Goal: Information Seeking & Learning: Learn about a topic

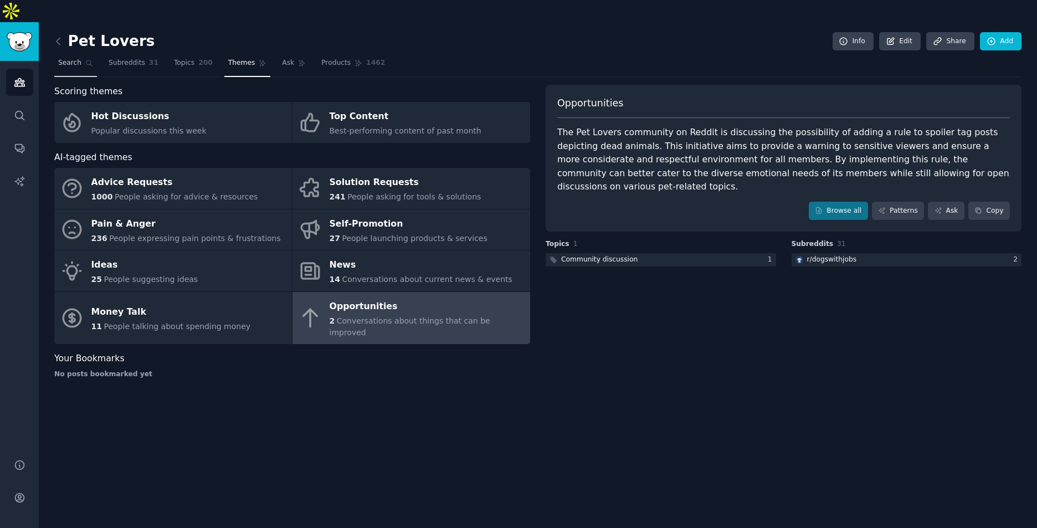
click at [57, 54] on link "Search" at bounding box center [75, 65] width 43 height 23
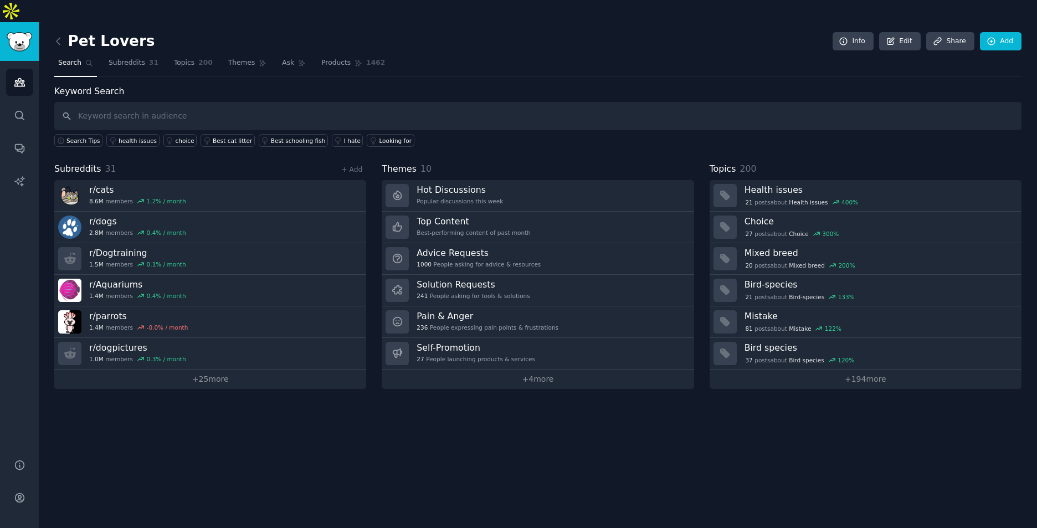
click at [143, 102] on input "text" at bounding box center [537, 116] width 967 height 28
click at [237, 402] on div "Pet Lovers Info Edit Share Add Search Subreddits 31 Topics 200 Themes Ask Produ…" at bounding box center [538, 286] width 998 height 528
click at [112, 102] on input "text" at bounding box center [537, 116] width 967 height 28
click at [71, 58] on span "Search" at bounding box center [69, 63] width 23 height 10
click at [121, 54] on link "Subreddits 31" at bounding box center [134, 65] width 58 height 23
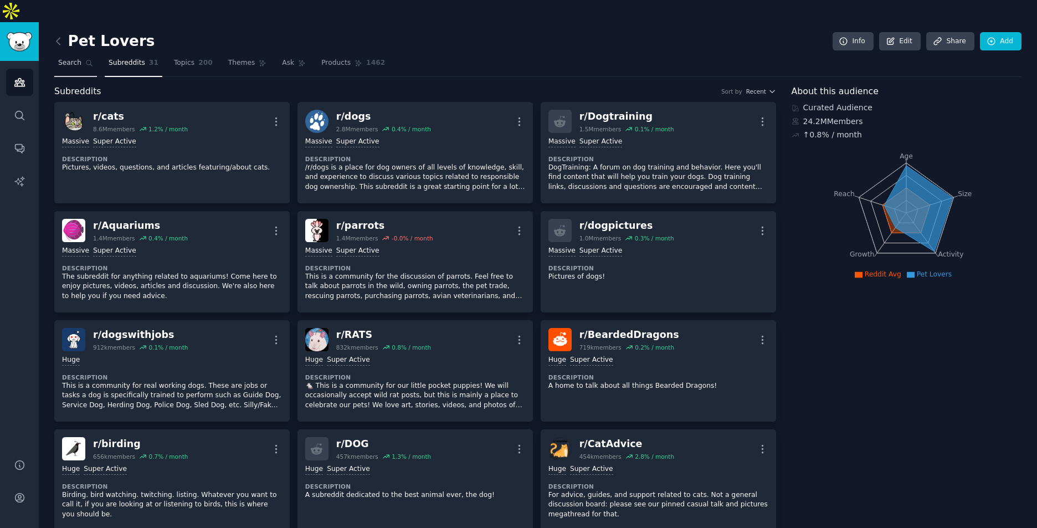
click at [66, 54] on link "Search" at bounding box center [75, 65] width 43 height 23
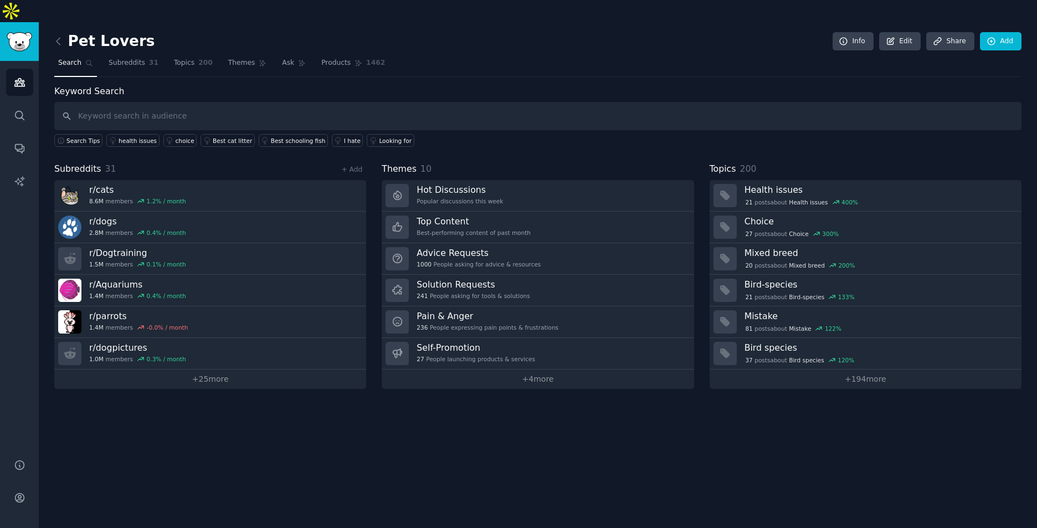
click at [256, 102] on input "text" at bounding box center [537, 116] width 967 height 28
type input "pet toys"
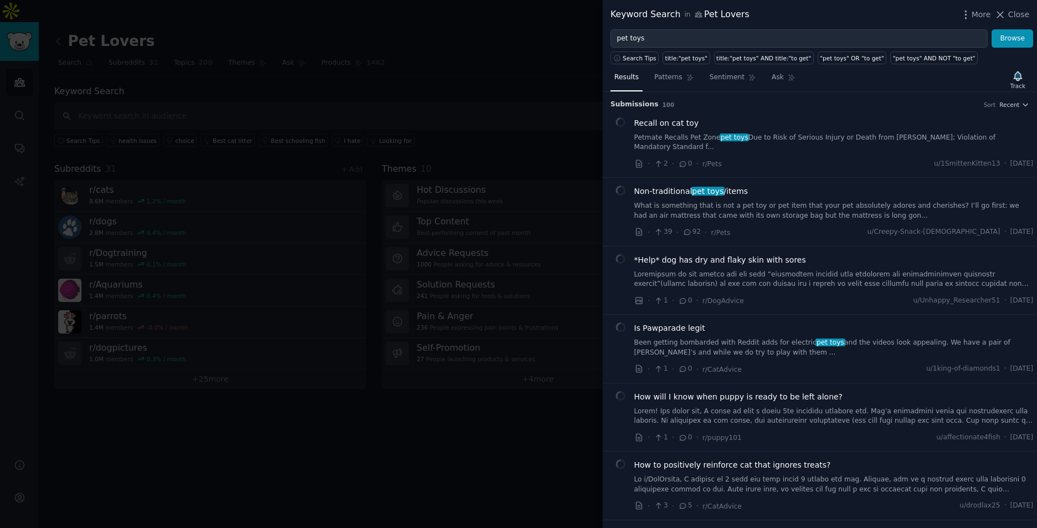
click at [449, 52] on div at bounding box center [518, 264] width 1037 height 528
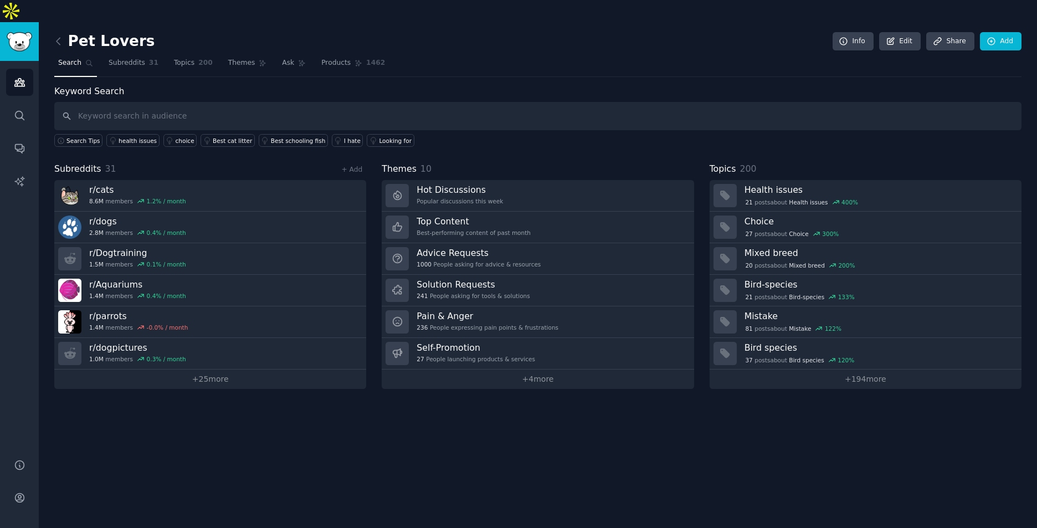
click at [69, 58] on span "Search" at bounding box center [69, 63] width 23 height 10
click at [60, 35] on icon at bounding box center [59, 41] width 12 height 12
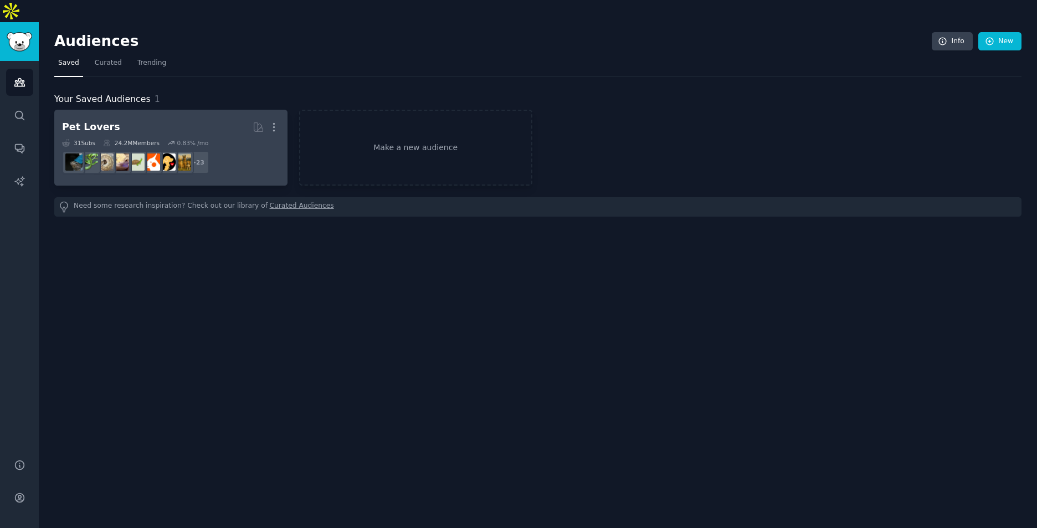
click at [189, 117] on h2 "Pet Lovers More" at bounding box center [171, 126] width 218 height 19
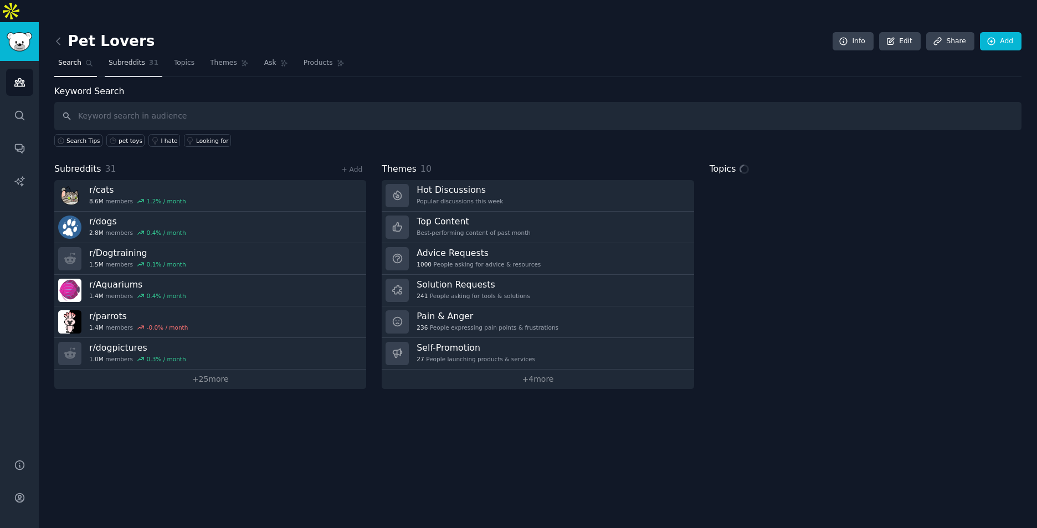
click at [123, 58] on span "Subreddits" at bounding box center [127, 63] width 37 height 10
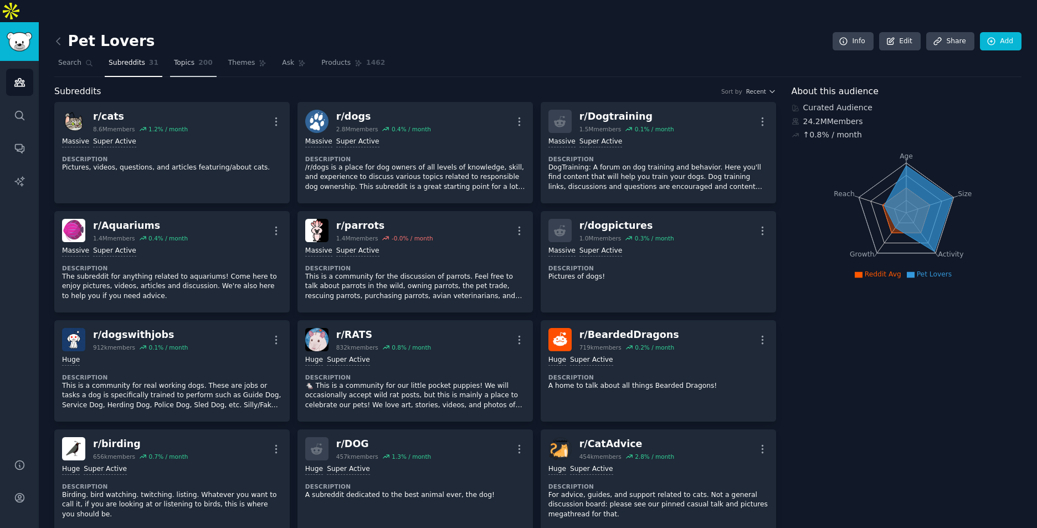
click at [189, 54] on link "Topics 200" at bounding box center [193, 65] width 47 height 23
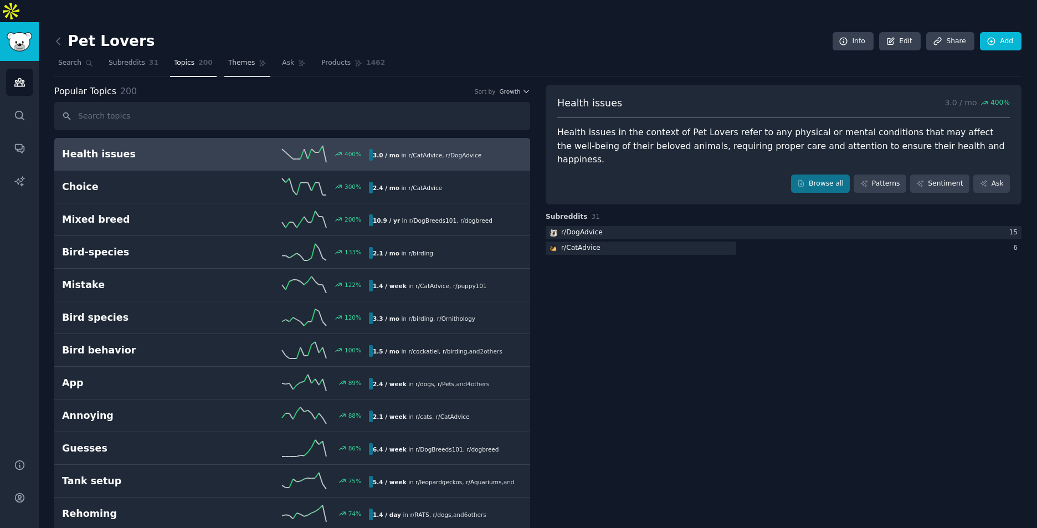
click at [241, 54] on link "Themes" at bounding box center [247, 65] width 47 height 23
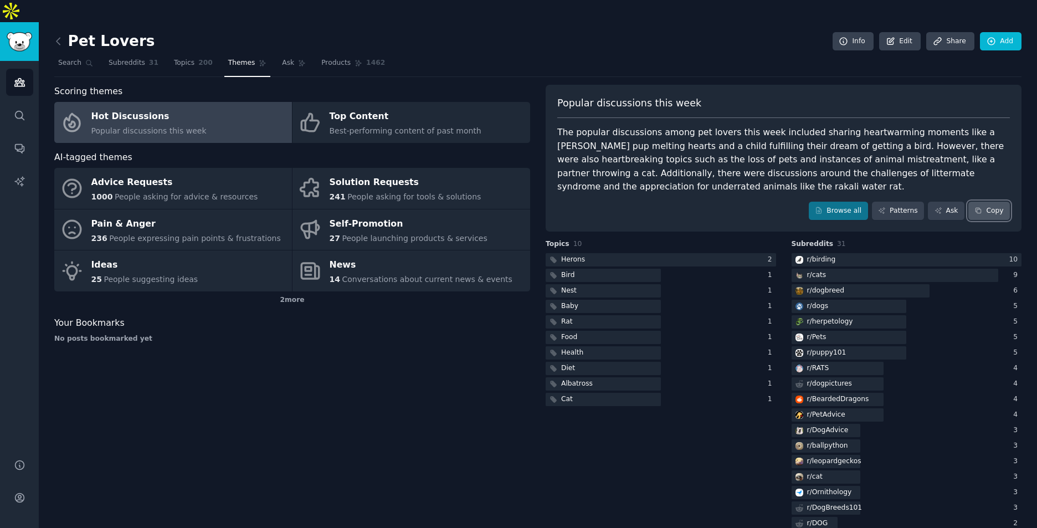
click at [999, 202] on button "Copy" at bounding box center [989, 211] width 42 height 19
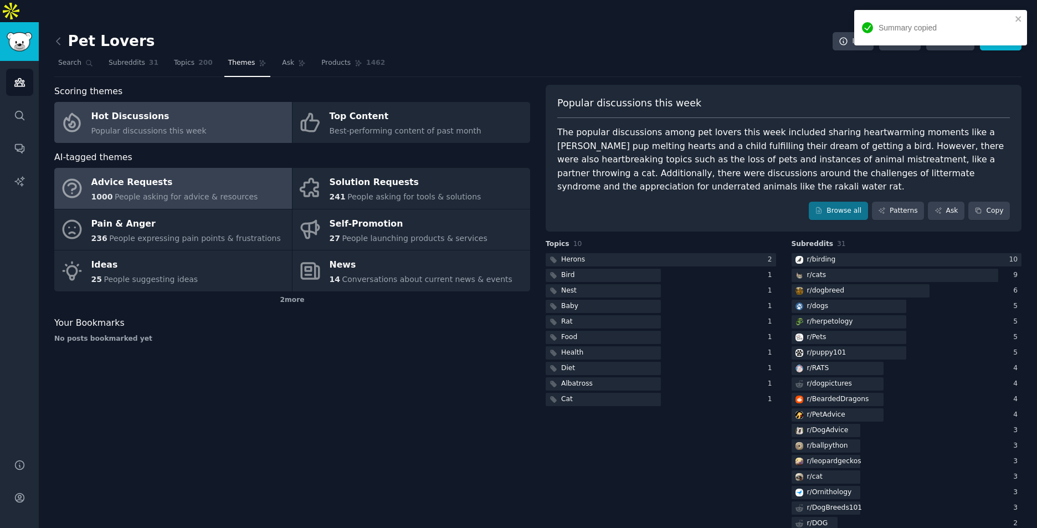
click at [188, 174] on div "Advice Requests" at bounding box center [174, 183] width 167 height 18
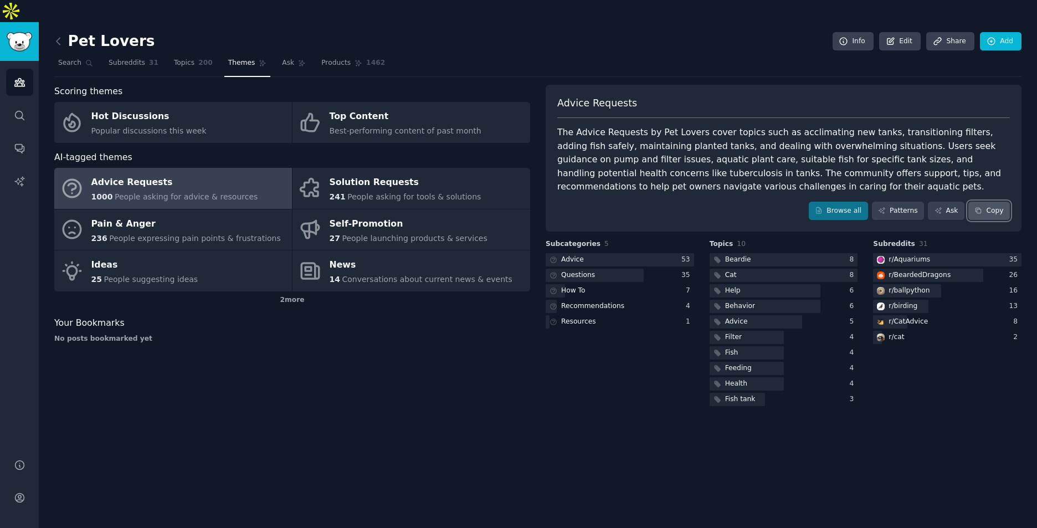
click at [986, 202] on button "Copy" at bounding box center [989, 211] width 42 height 19
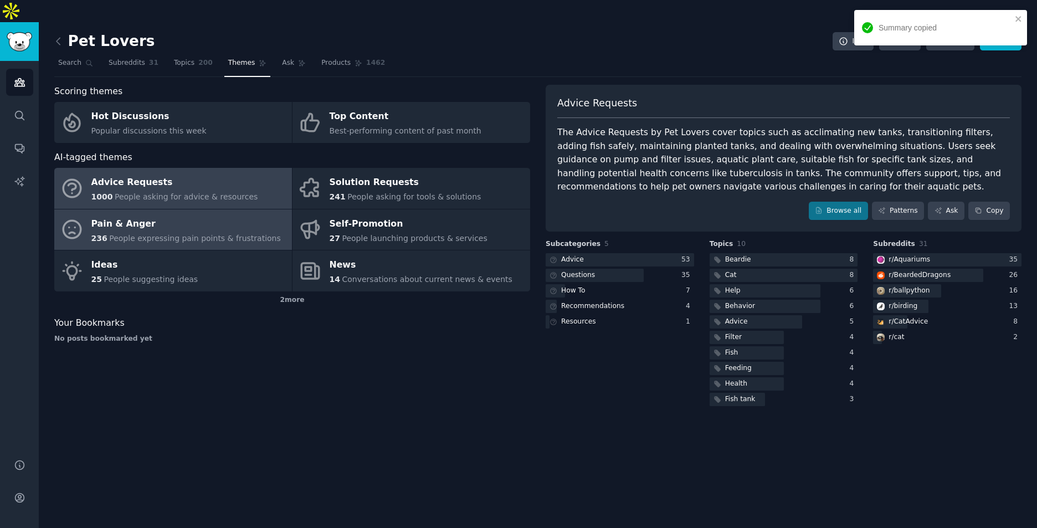
click at [195, 215] on div "Pain & Anger" at bounding box center [185, 224] width 189 height 18
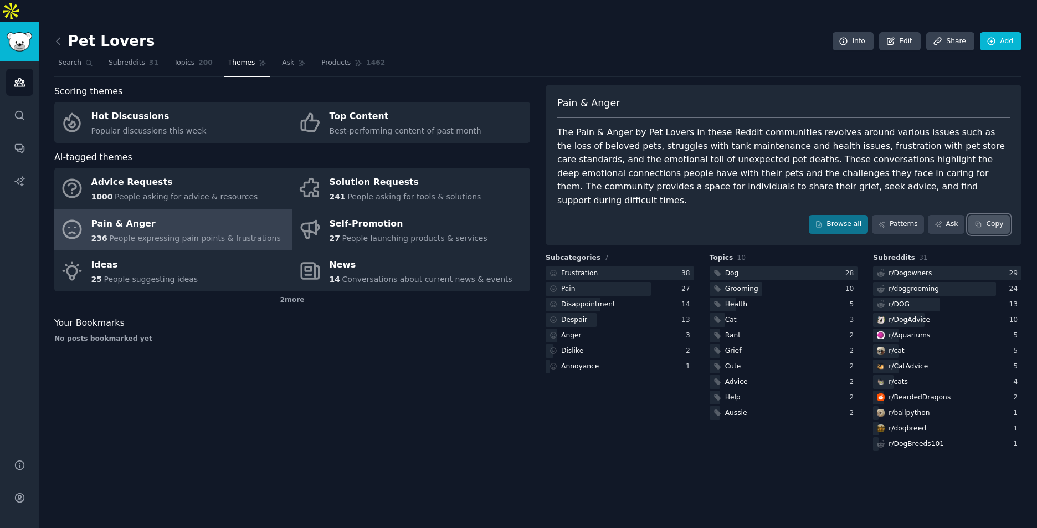
click at [984, 215] on button "Copy" at bounding box center [989, 224] width 42 height 19
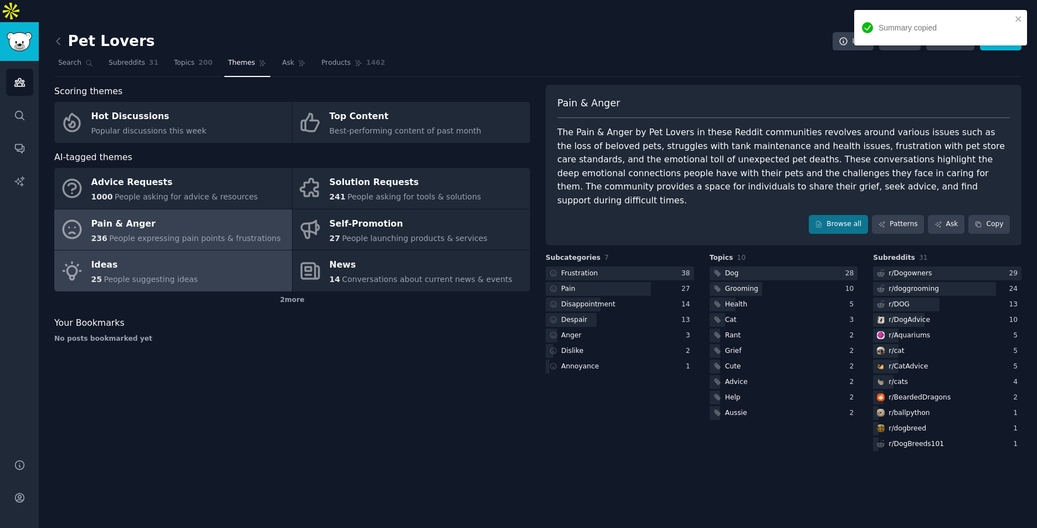
click at [187, 265] on link "Ideas 25 People suggesting ideas" at bounding box center [173, 270] width 238 height 41
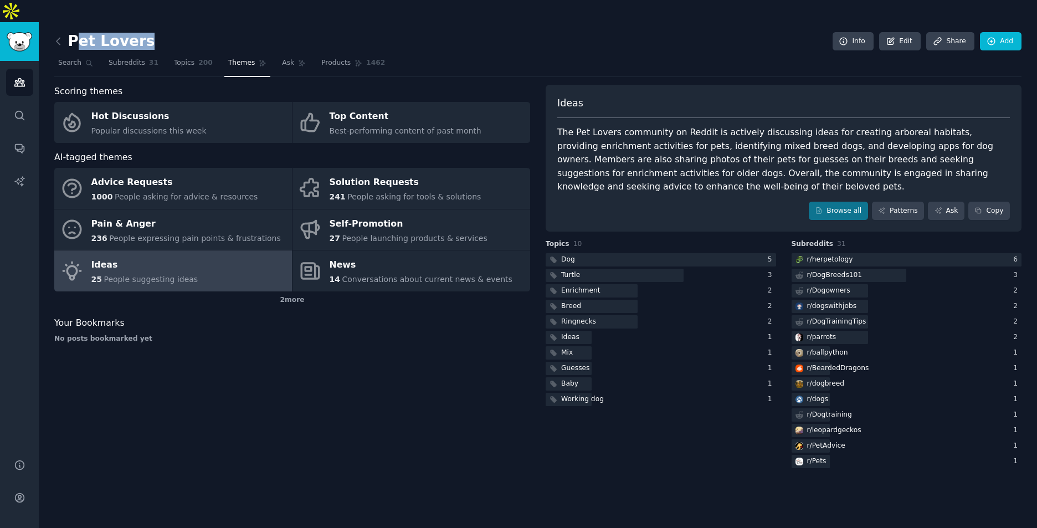
drag, startPoint x: 81, startPoint y: 22, endPoint x: 137, endPoint y: 28, distance: 56.8
click at [137, 32] on div "Pet Lovers Info Edit Share Add" at bounding box center [537, 43] width 967 height 23
drag, startPoint x: 137, startPoint y: 28, endPoint x: 177, endPoint y: 23, distance: 40.2
click at [178, 32] on div "Pet Lovers Info Edit Share Add" at bounding box center [537, 43] width 967 height 23
click at [127, 58] on span "Subreddits" at bounding box center [127, 63] width 37 height 10
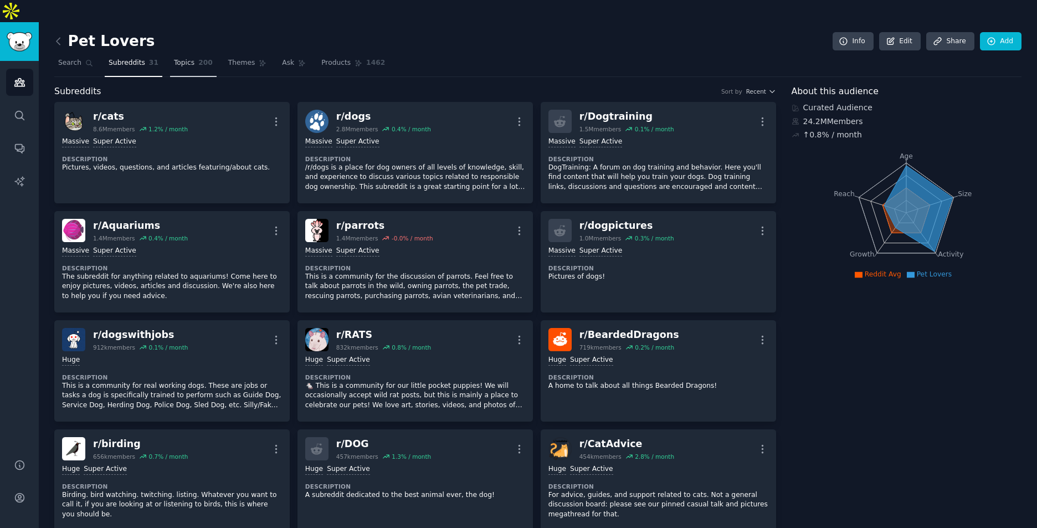
click at [181, 58] on span "Topics" at bounding box center [184, 63] width 20 height 10
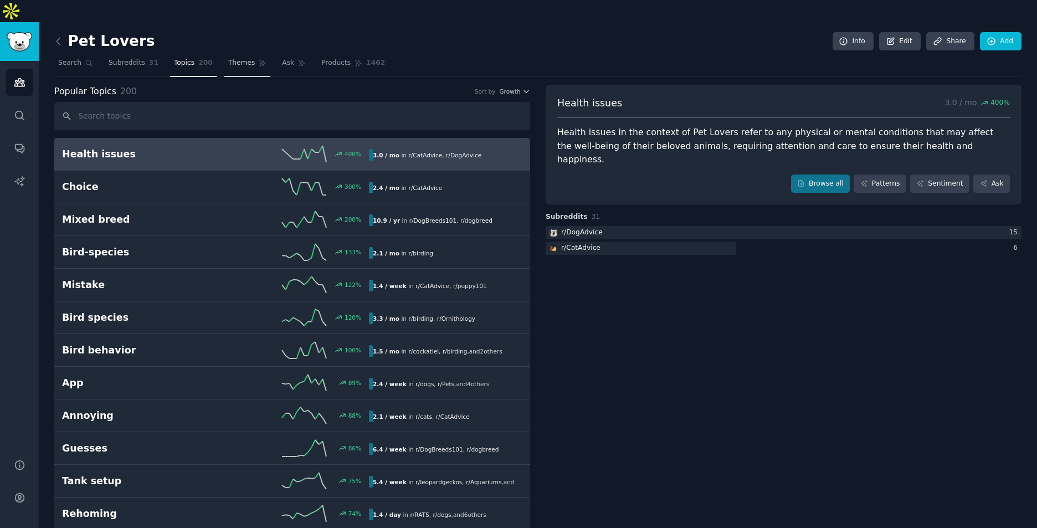
click at [228, 58] on span "Themes" at bounding box center [241, 63] width 27 height 10
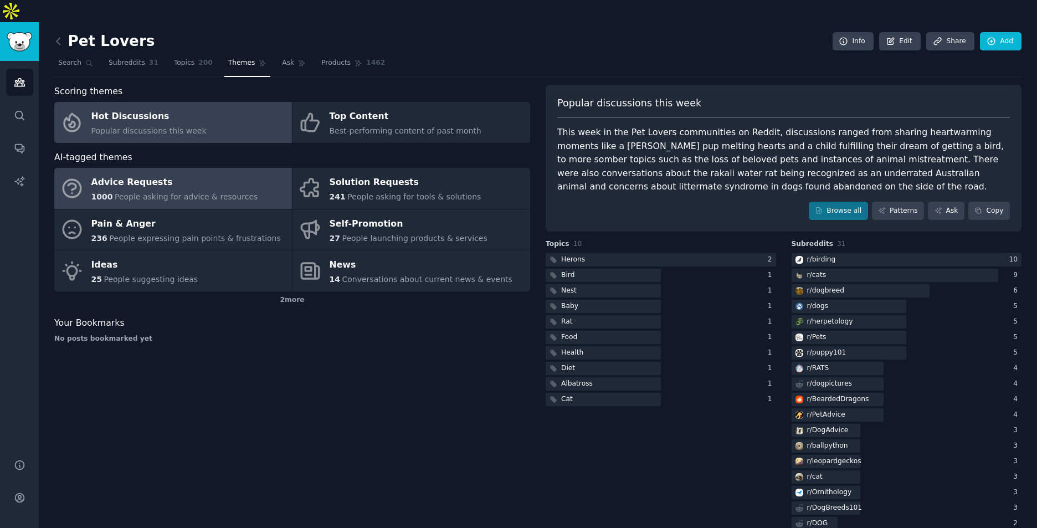
click at [209, 192] on span "People asking for advice & resources" at bounding box center [186, 196] width 143 height 9
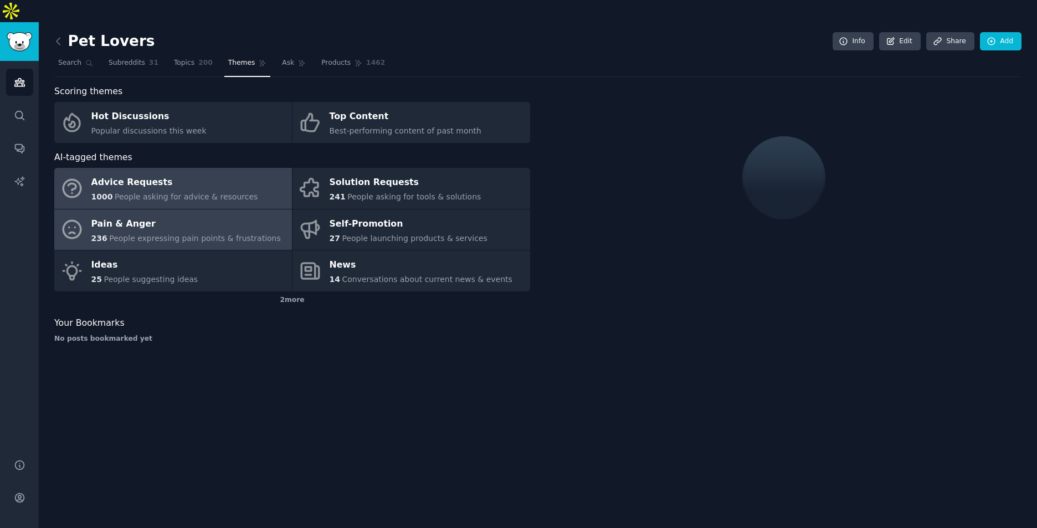
click at [216, 234] on span "People expressing pain points & frustrations" at bounding box center [195, 238] width 172 height 9
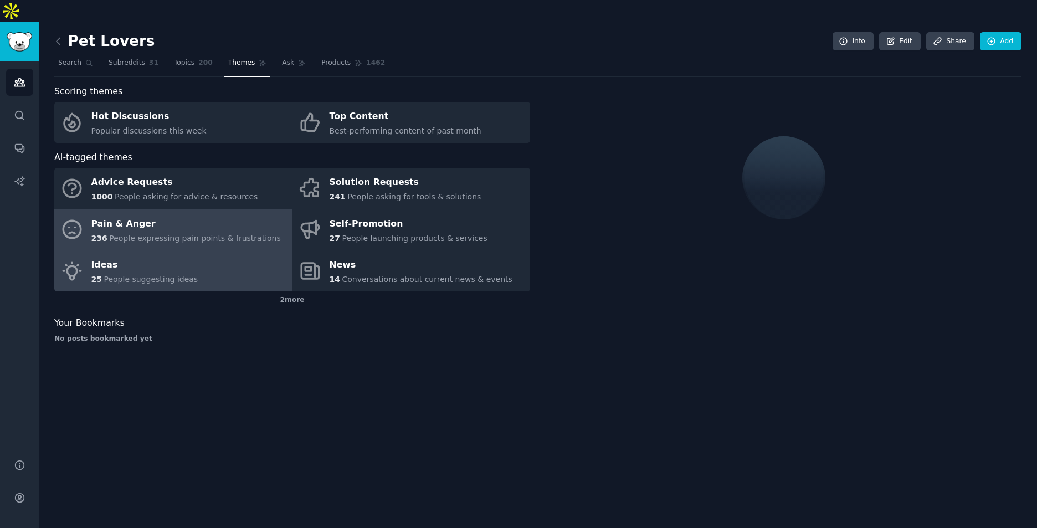
click at [217, 250] on link "Ideas 25 People suggesting ideas" at bounding box center [173, 270] width 238 height 41
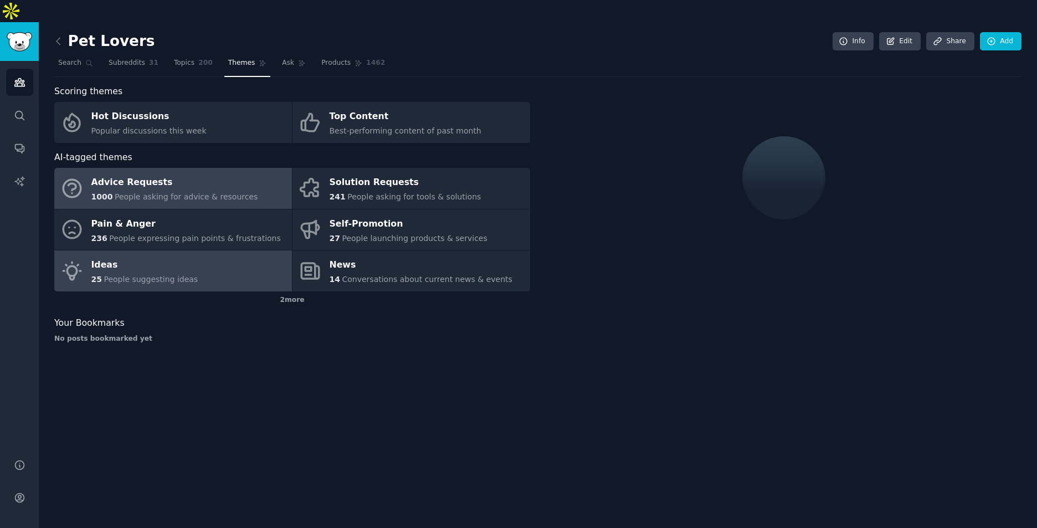
click at [177, 192] on span "People asking for advice & resources" at bounding box center [186, 196] width 143 height 9
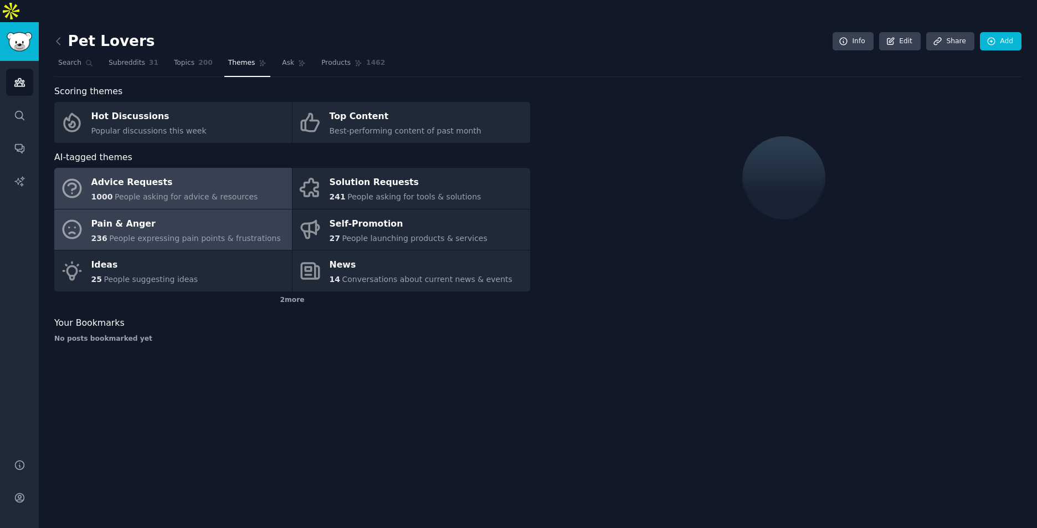
click at [183, 215] on div "Pain & Anger" at bounding box center [185, 224] width 189 height 18
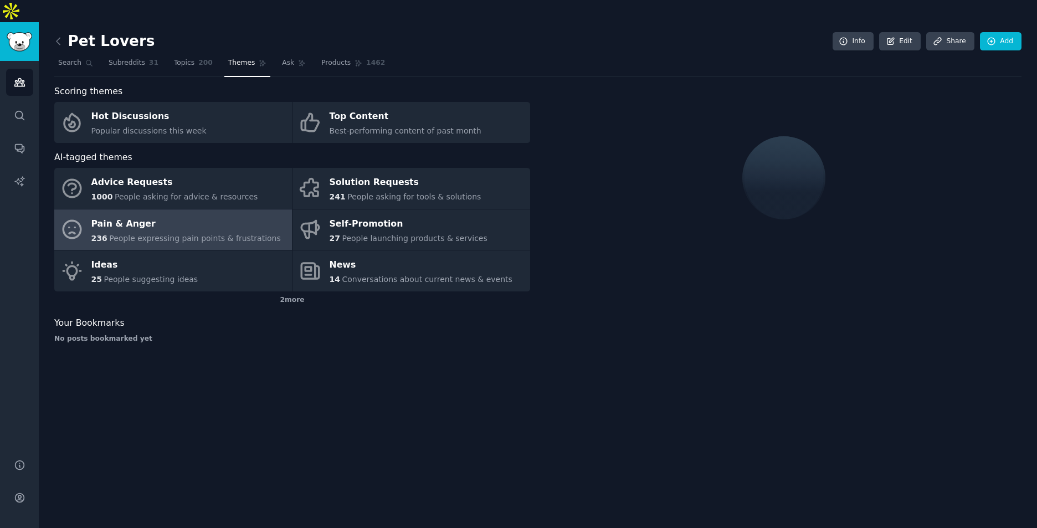
click at [115, 215] on div "Pain & Anger" at bounding box center [185, 224] width 189 height 18
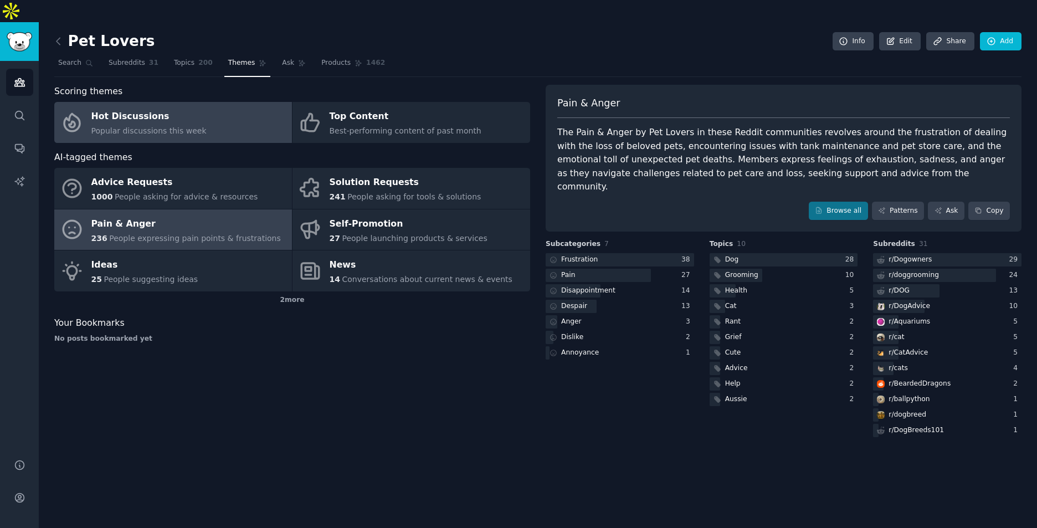
click at [170, 108] on div "Hot Discussions" at bounding box center [148, 117] width 115 height 18
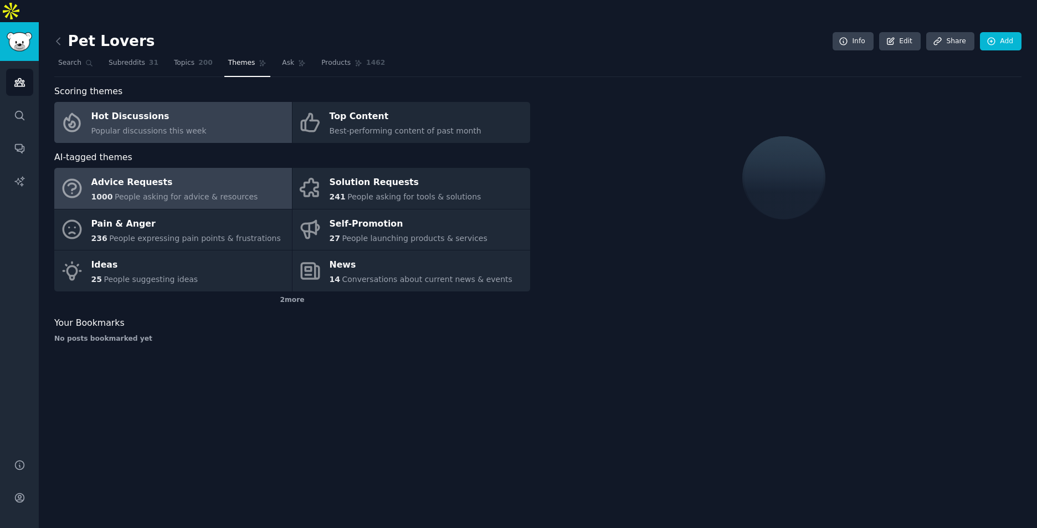
click at [170, 174] on div "Advice Requests" at bounding box center [174, 183] width 167 height 18
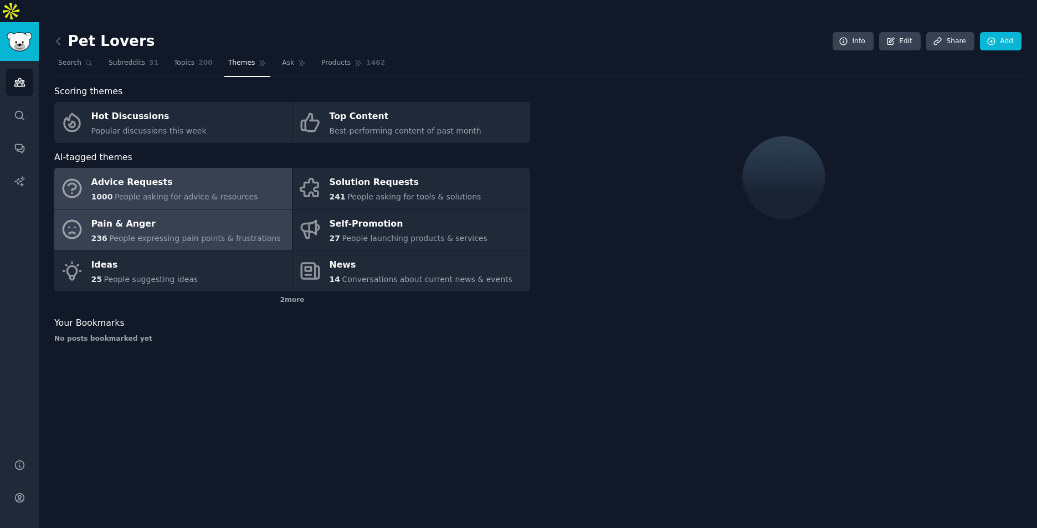
click at [219, 234] on span "People expressing pain points & frustrations" at bounding box center [195, 238] width 172 height 9
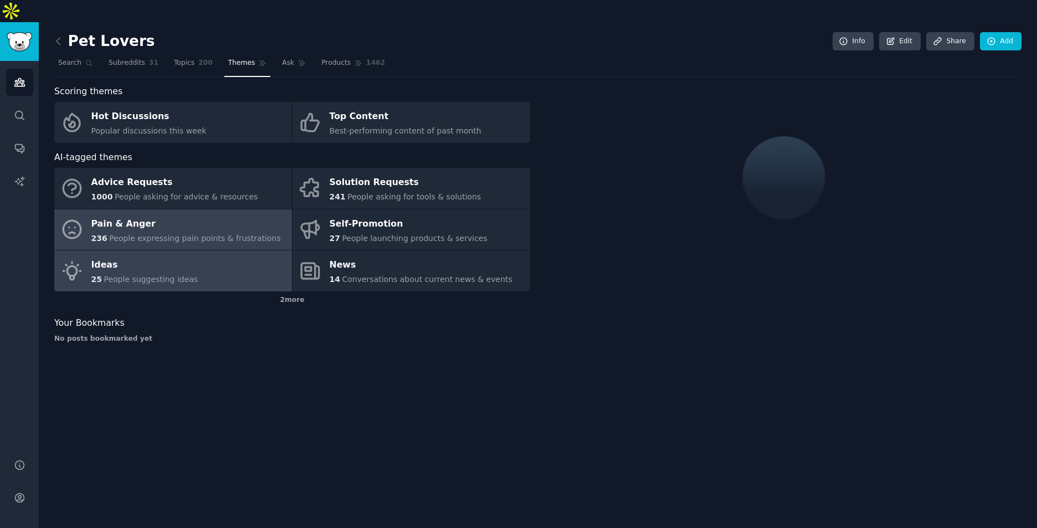
click at [208, 250] on link "Ideas 25 People suggesting ideas" at bounding box center [173, 270] width 238 height 41
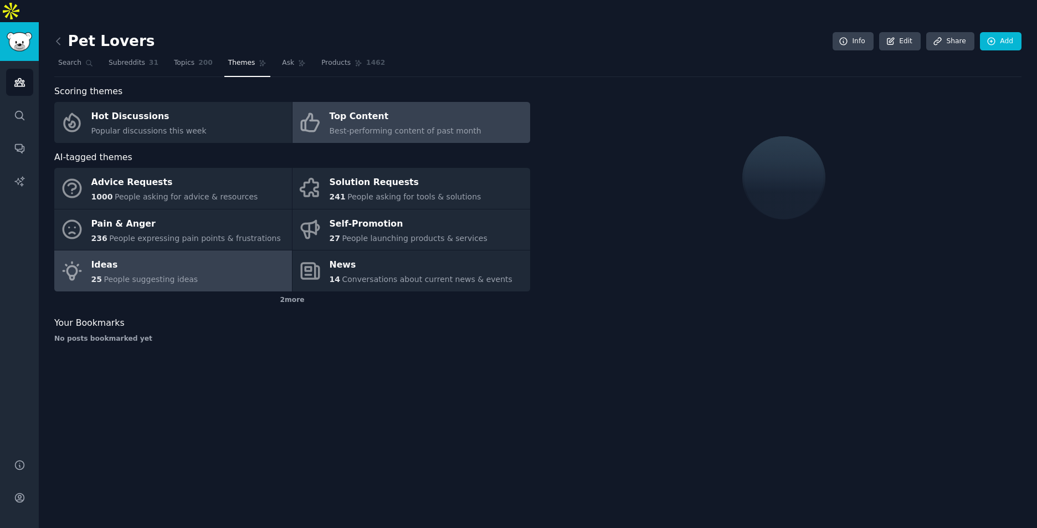
click at [374, 102] on link "Top Content Best-performing content of past month" at bounding box center [412, 122] width 238 height 41
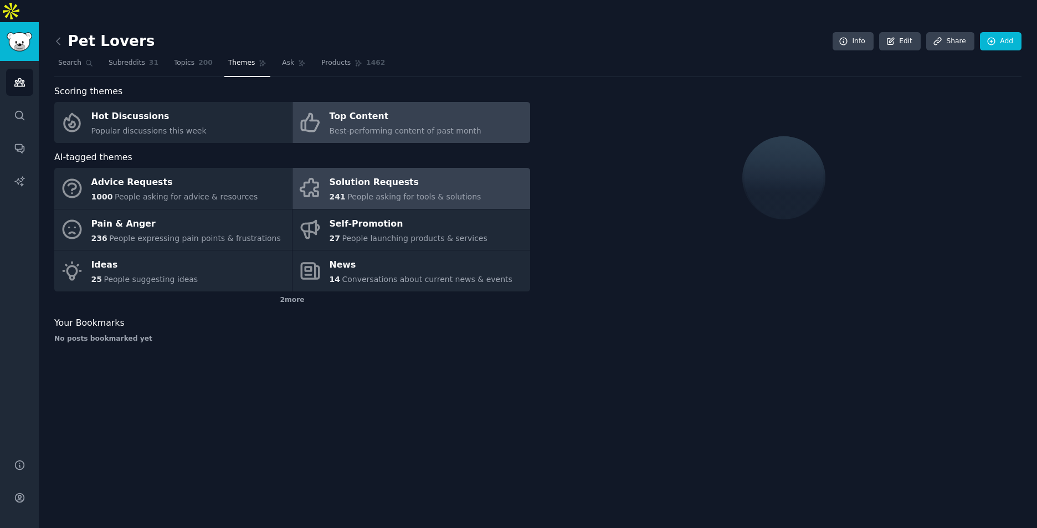
click at [403, 192] on span "People asking for tools & solutions" at bounding box center [414, 196] width 134 height 9
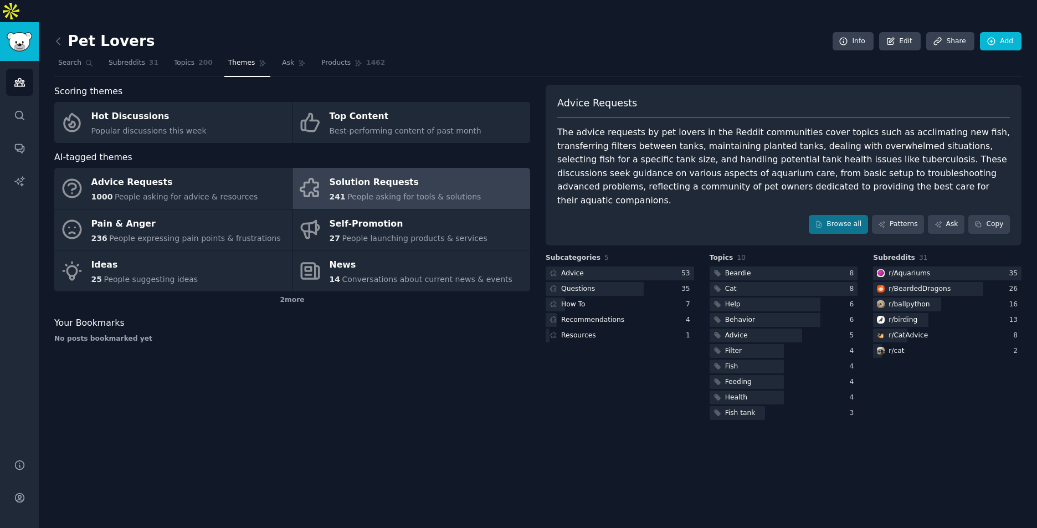
click at [403, 228] on div "Advice Requests 1000 People asking for advice & resources Solution Requests 241…" at bounding box center [292, 230] width 476 height 124
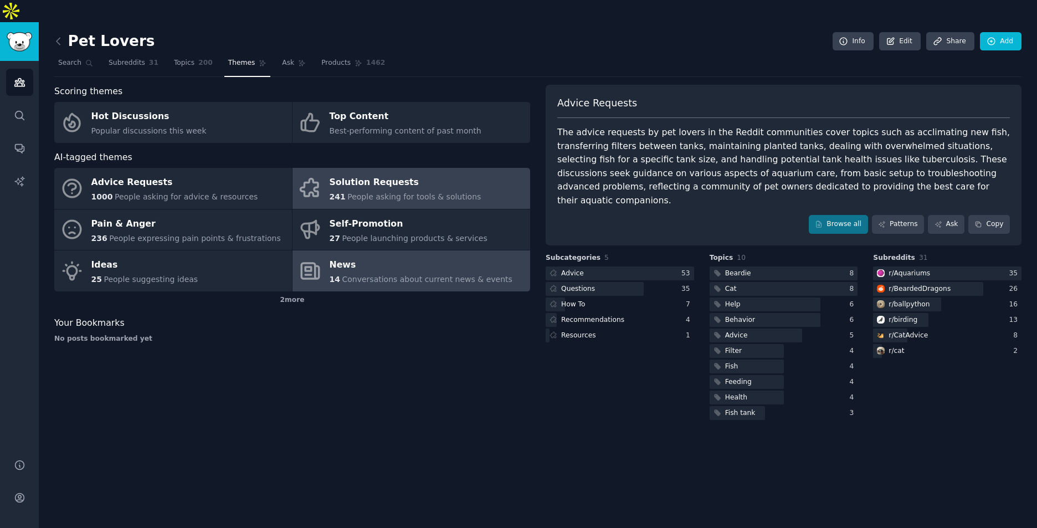
click at [404, 257] on div "News" at bounding box center [421, 266] width 183 height 18
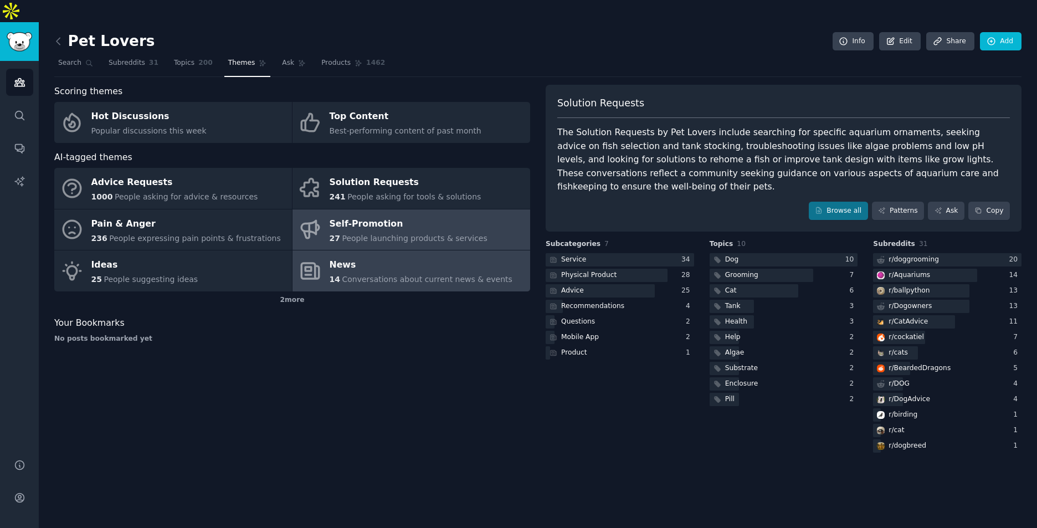
click at [434, 215] on div "Self-Promotion" at bounding box center [409, 224] width 158 height 18
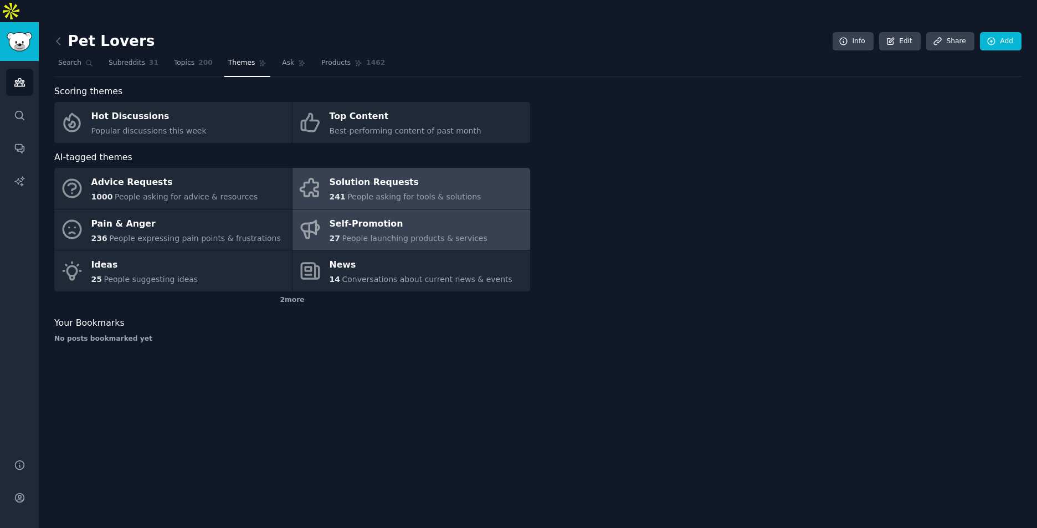
click at [417, 174] on div "Solution Requests" at bounding box center [406, 183] width 152 height 18
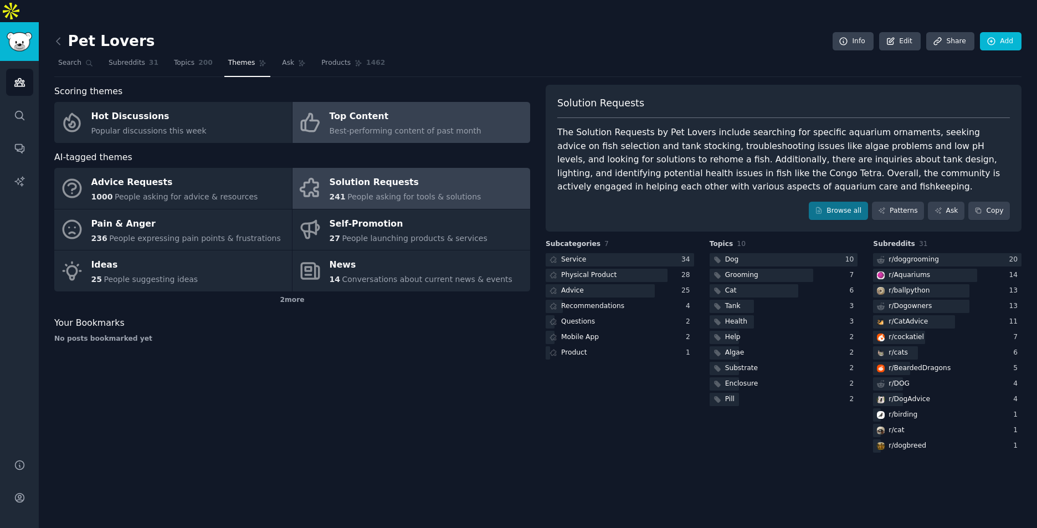
click at [356, 126] on span "Best-performing content of past month" at bounding box center [406, 130] width 152 height 9
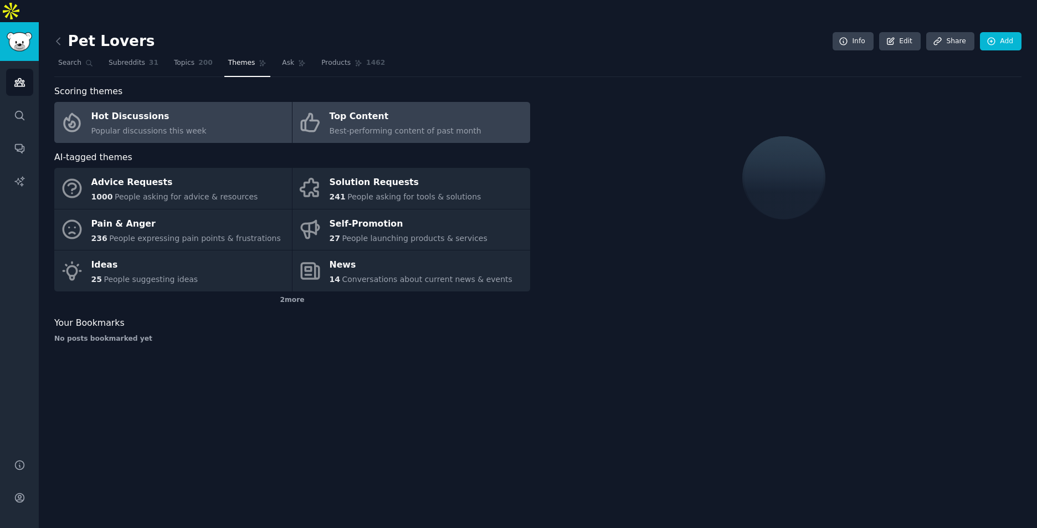
click at [216, 111] on link "Hot Discussions Popular discussions this week" at bounding box center [173, 122] width 238 height 41
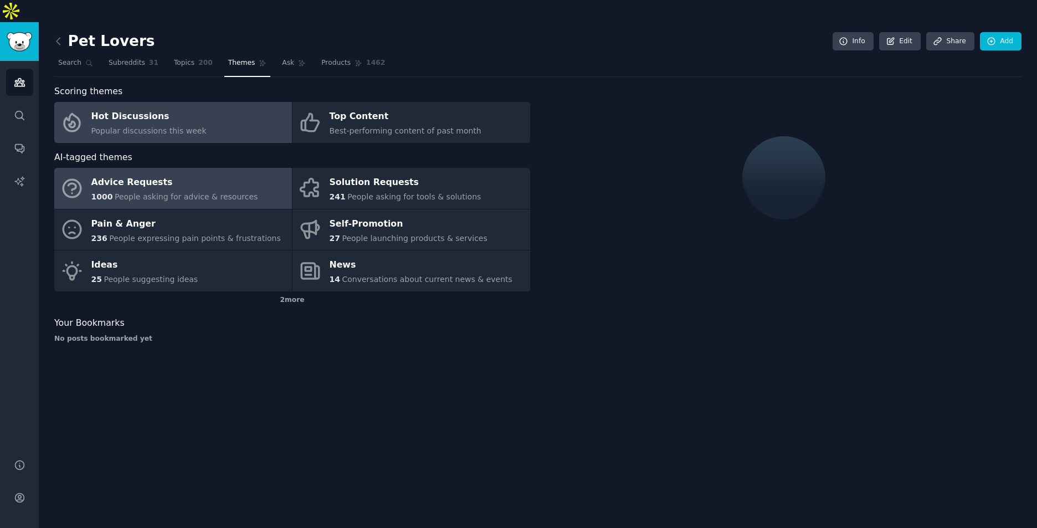
click at [222, 192] on span "People asking for advice & resources" at bounding box center [186, 196] width 143 height 9
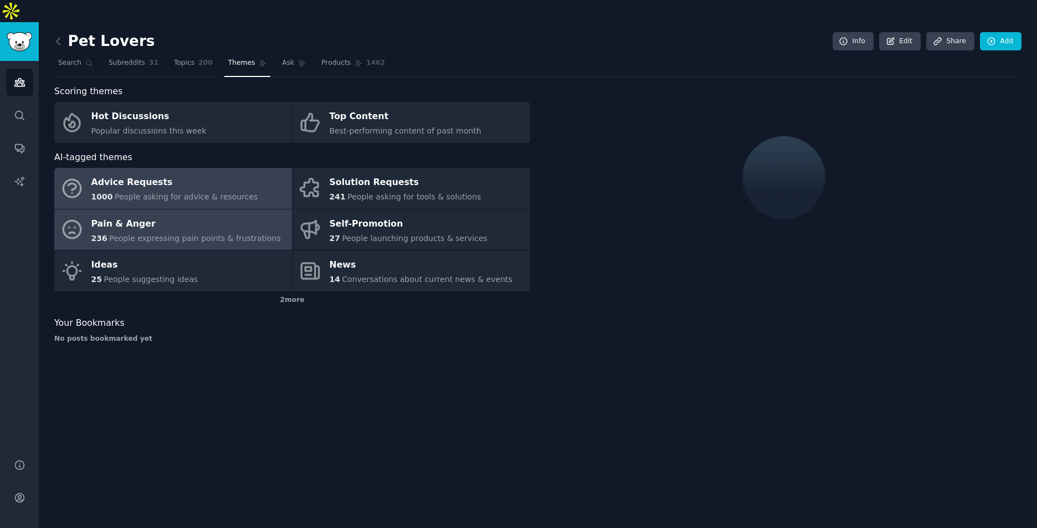
click at [222, 215] on div "Pain & Anger" at bounding box center [185, 224] width 189 height 18
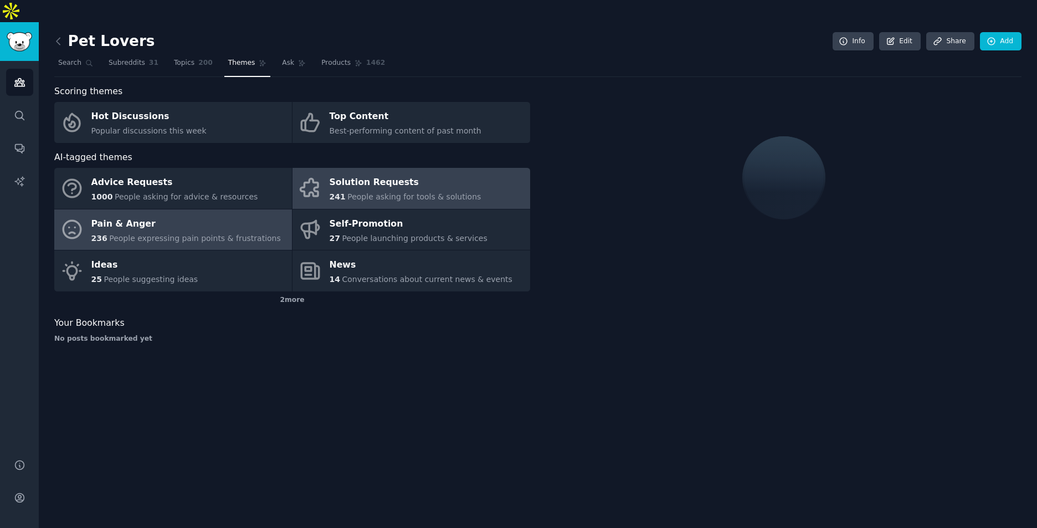
click at [398, 174] on div "Solution Requests" at bounding box center [406, 183] width 152 height 18
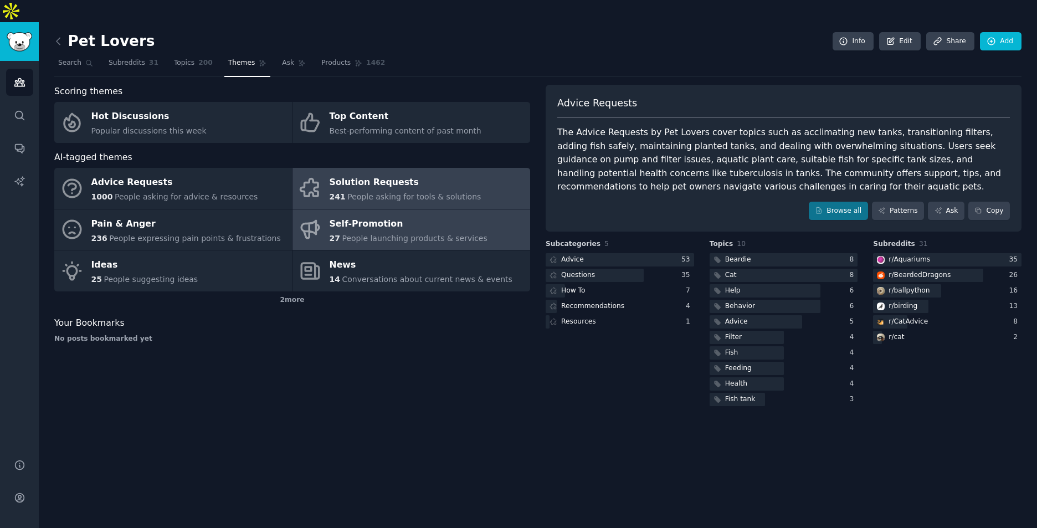
click at [397, 234] on span "People launching products & services" at bounding box center [414, 238] width 145 height 9
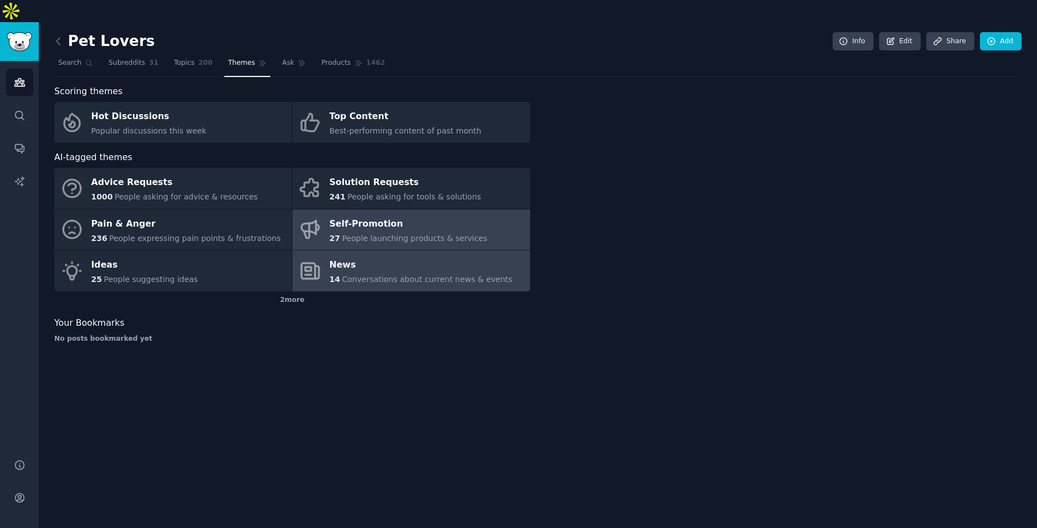
click at [406, 275] on span "Conversations about current news & events" at bounding box center [427, 279] width 170 height 9
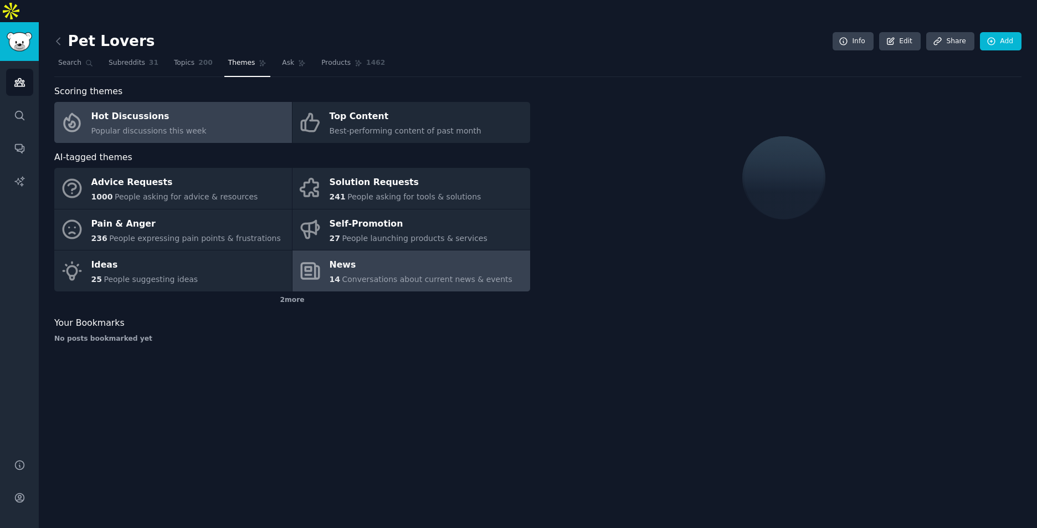
click at [155, 118] on link "Hot Discussions Popular discussions this week" at bounding box center [173, 122] width 238 height 41
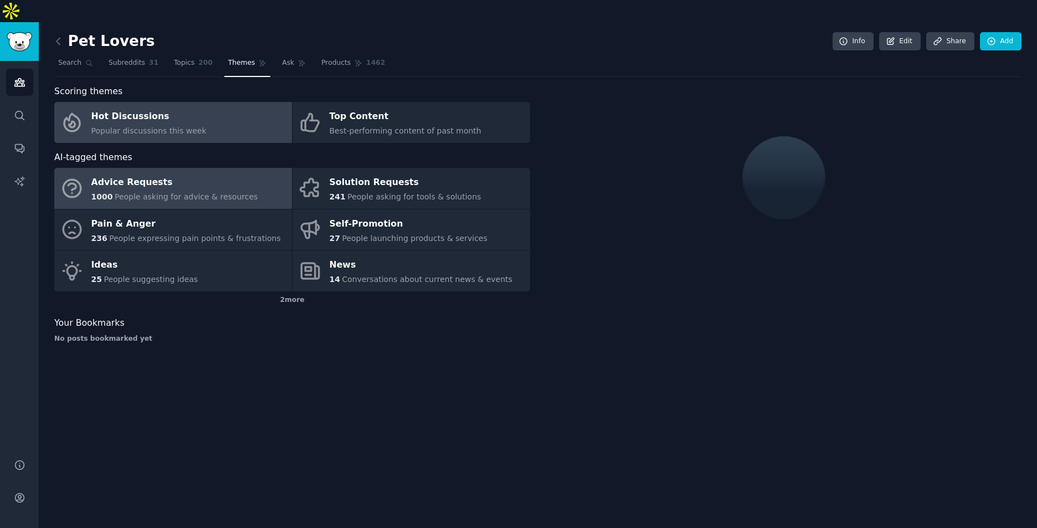
click at [194, 192] on span "People asking for advice & resources" at bounding box center [186, 196] width 143 height 9
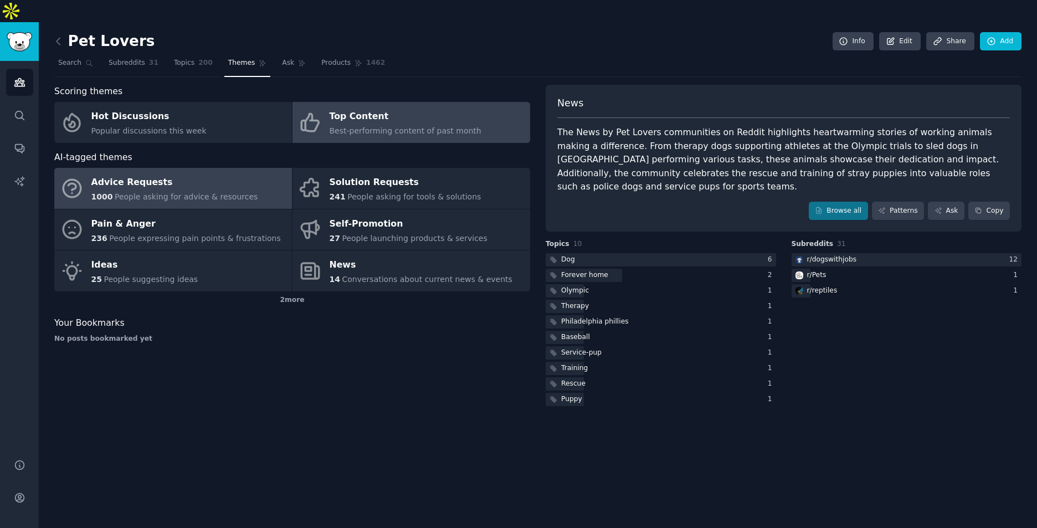
click at [397, 117] on link "Top Content Best-performing content of past month" at bounding box center [412, 122] width 238 height 41
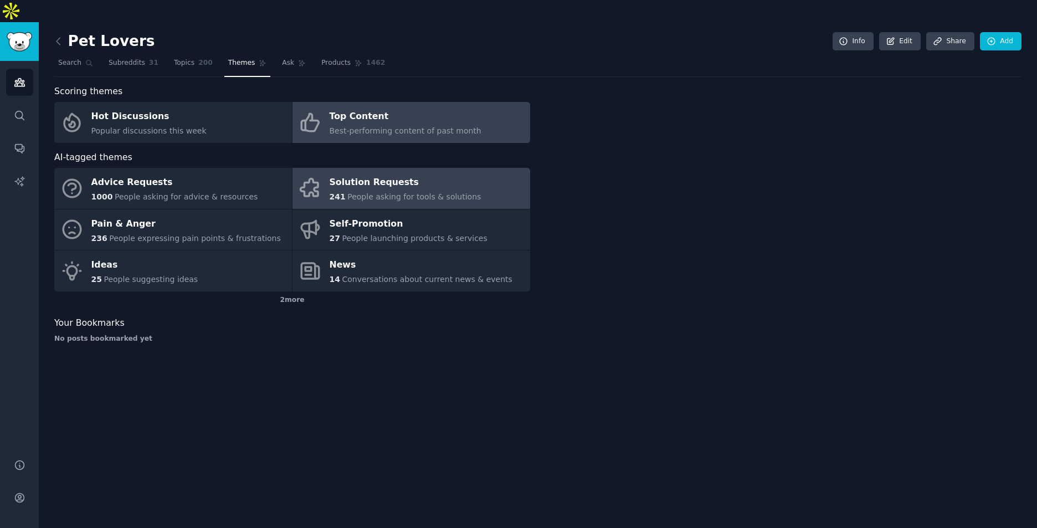
drag, startPoint x: 398, startPoint y: 158, endPoint x: 399, endPoint y: 213, distance: 54.3
click at [398, 174] on div "Solution Requests" at bounding box center [406, 183] width 152 height 18
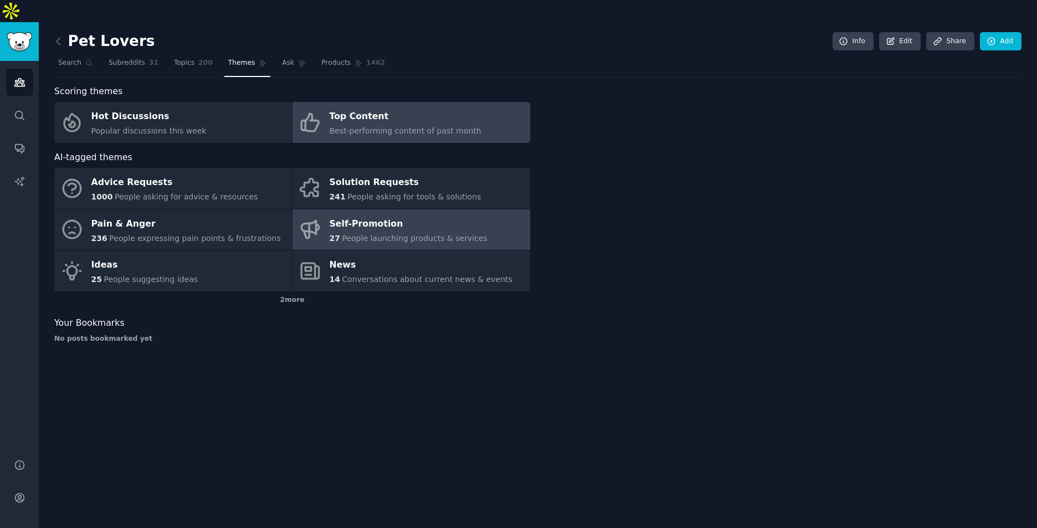
click at [399, 234] on span "People launching products & services" at bounding box center [414, 238] width 145 height 9
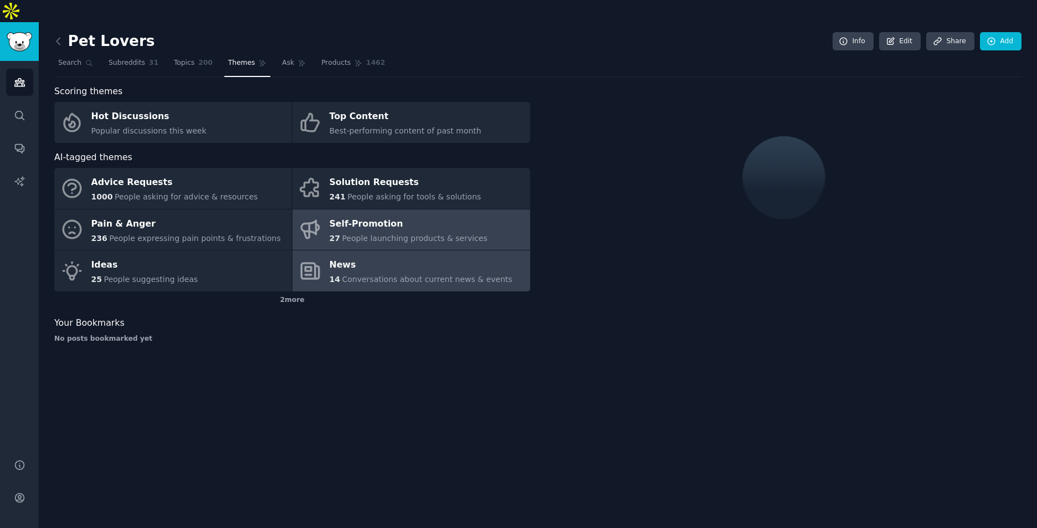
click at [404, 266] on link "News 14 Conversations about current news & events" at bounding box center [412, 270] width 238 height 41
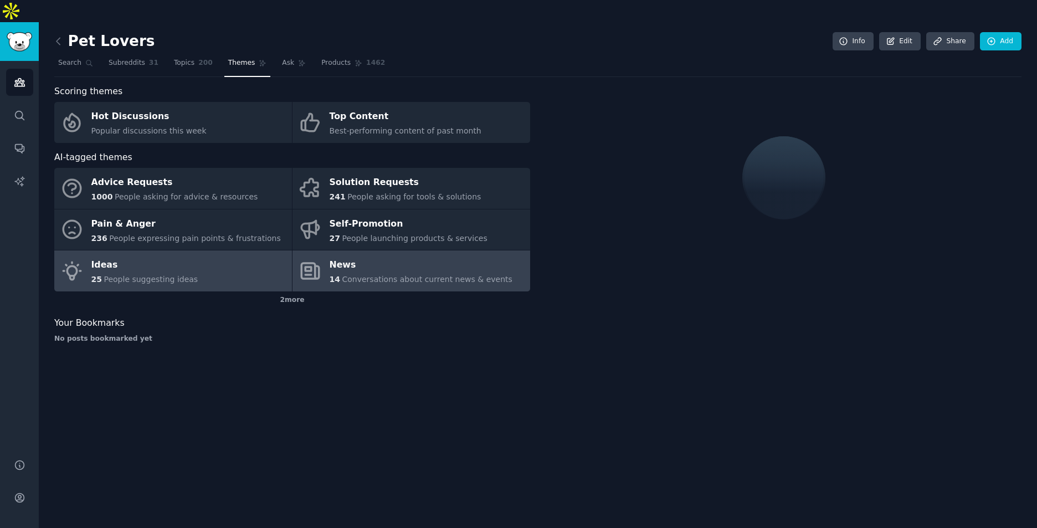
drag, startPoint x: 224, startPoint y: 244, endPoint x: 223, endPoint y: 213, distance: 30.5
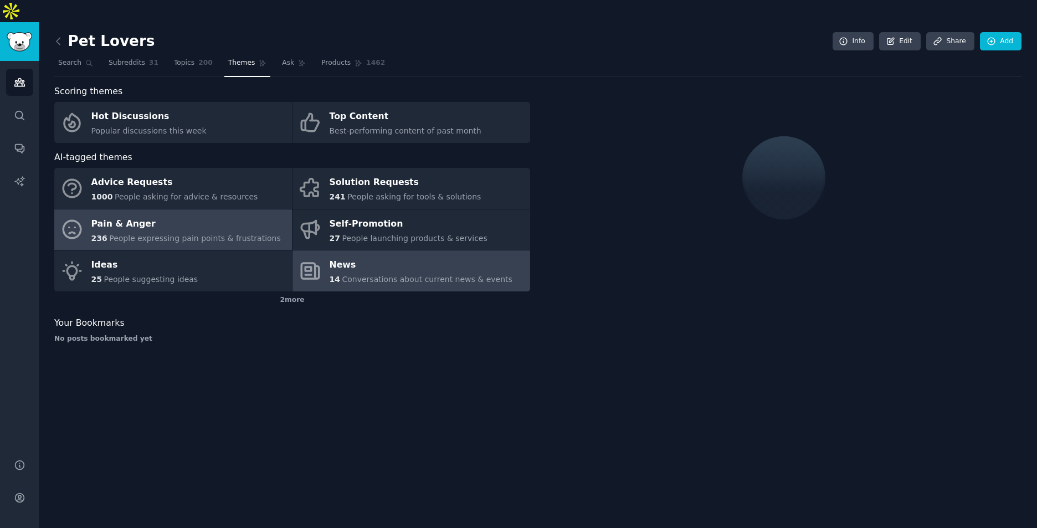
click at [224, 250] on link "Ideas 25 People suggesting ideas" at bounding box center [173, 270] width 238 height 41
click at [223, 234] on span "People expressing pain points & frustrations" at bounding box center [195, 238] width 172 height 9
